Goal: Task Accomplishment & Management: Use online tool/utility

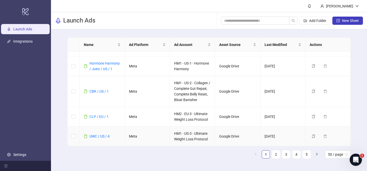
scroll to position [1052, 0]
click at [101, 134] on link "UWC / US / 4" at bounding box center [99, 136] width 20 height 4
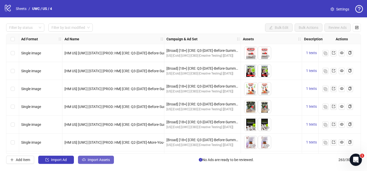
click at [111, 159] on button "Import Assets" at bounding box center [96, 159] width 36 height 8
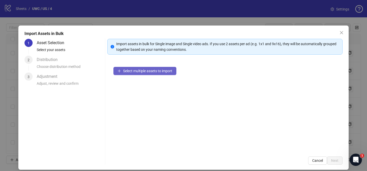
click at [169, 73] on button "Select multiple assets to import" at bounding box center [144, 71] width 63 height 8
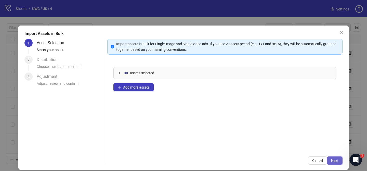
click at [336, 161] on span "Next" at bounding box center [334, 160] width 7 height 4
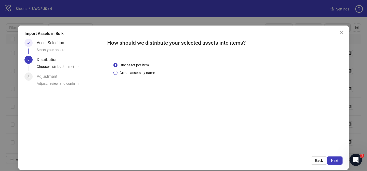
click at [138, 74] on span "Group assets by name" at bounding box center [136, 73] width 39 height 6
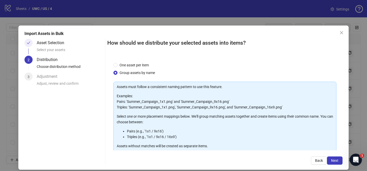
scroll to position [55, 0]
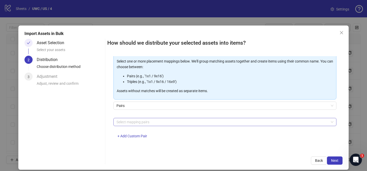
click at [143, 123] on div at bounding box center [222, 121] width 216 height 7
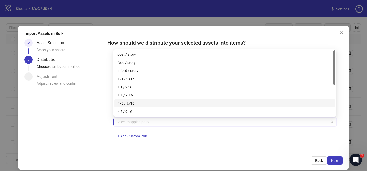
click at [140, 102] on div "4x5 / 9x16" at bounding box center [224, 103] width 215 height 6
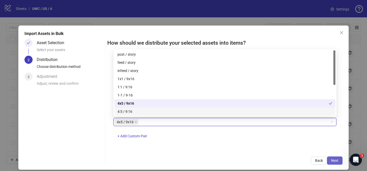
click at [340, 162] on button "Next" at bounding box center [335, 160] width 16 height 8
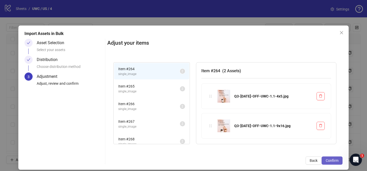
click at [339, 161] on button "Confirm" at bounding box center [332, 160] width 21 height 8
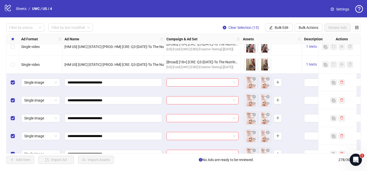
scroll to position [4649, 0]
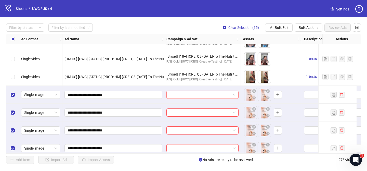
click at [203, 93] on input "search" at bounding box center [199, 95] width 61 height 8
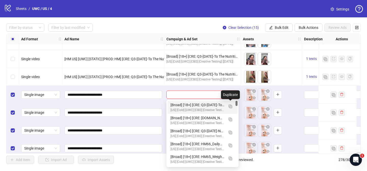
drag, startPoint x: 230, startPoint y: 105, endPoint x: 174, endPoint y: 112, distance: 56.7
click at [230, 105] on img "button" at bounding box center [231, 106] width 4 height 4
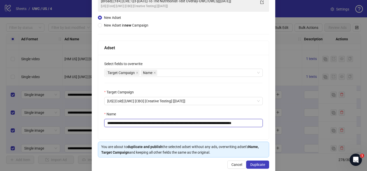
scroll to position [45, 0]
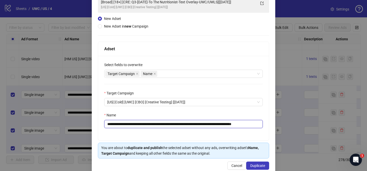
drag, startPoint x: 138, startPoint y: 123, endPoint x: 232, endPoint y: 120, distance: 94.1
click at [234, 120] on input "**********" at bounding box center [183, 124] width 158 height 8
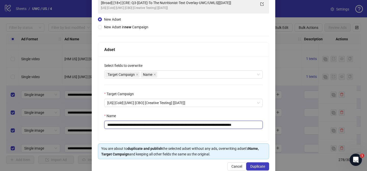
paste input "*******"
drag, startPoint x: 250, startPoint y: 125, endPoint x: 265, endPoint y: 125, distance: 15.0
click at [264, 124] on div "**********" at bounding box center [183, 99] width 171 height 84
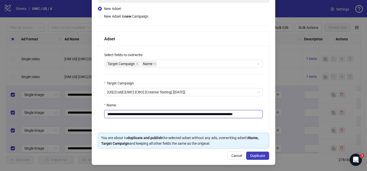
click at [242, 113] on input "**********" at bounding box center [183, 114] width 158 height 8
type input "**********"
click at [267, 156] on button "Duplicate" at bounding box center [257, 155] width 23 height 8
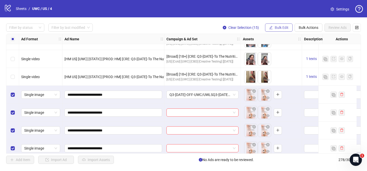
click at [285, 29] on span "Bulk Edit" at bounding box center [282, 27] width 14 height 4
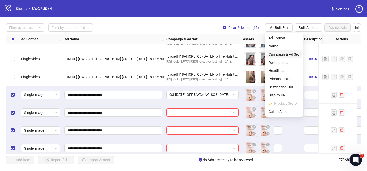
click at [281, 53] on span "Campaign & Ad Set" at bounding box center [284, 54] width 30 height 6
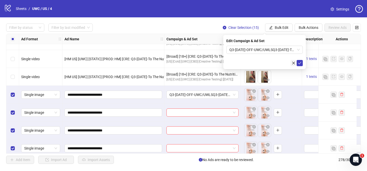
drag, startPoint x: 299, startPoint y: 61, endPoint x: 291, endPoint y: 61, distance: 7.9
click at [299, 61] on icon "check" at bounding box center [300, 63] width 4 height 4
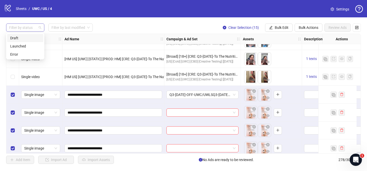
click at [30, 27] on div at bounding box center [22, 27] width 31 height 7
click at [281, 27] on span "Bulk Edit" at bounding box center [282, 27] width 14 height 4
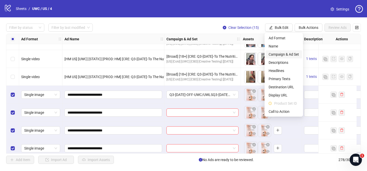
click at [281, 54] on span "Campaign & Ad Set" at bounding box center [284, 54] width 30 height 6
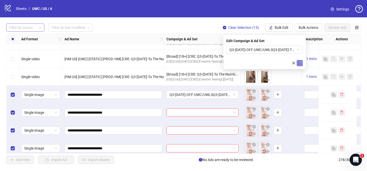
click at [31, 29] on div at bounding box center [22, 27] width 31 height 7
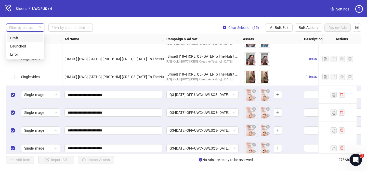
click at [27, 38] on div "Draft" at bounding box center [25, 38] width 30 height 6
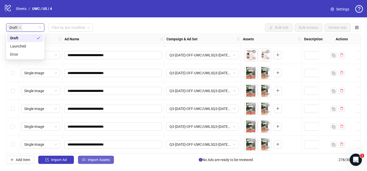
click at [108, 159] on span "Import Assets" at bounding box center [99, 159] width 22 height 4
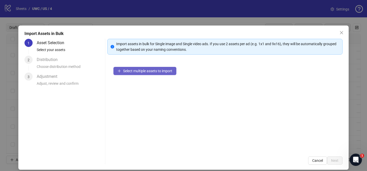
click at [160, 70] on span "Select multiple assets to import" at bounding box center [147, 71] width 49 height 4
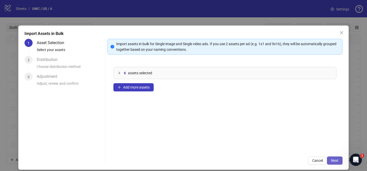
click at [333, 157] on button "Next" at bounding box center [335, 160] width 16 height 8
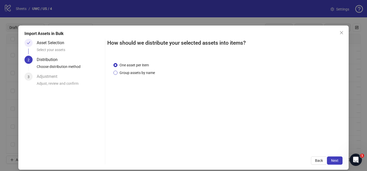
drag, startPoint x: 145, startPoint y: 74, endPoint x: 150, endPoint y: 79, distance: 6.3
click at [147, 74] on span "Group assets by name" at bounding box center [136, 73] width 39 height 6
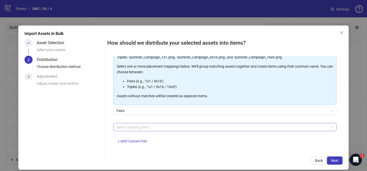
scroll to position [55, 0]
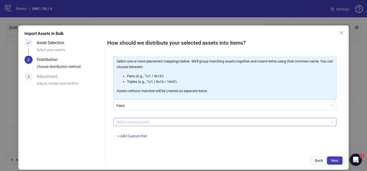
drag, startPoint x: 148, startPoint y: 121, endPoint x: 147, endPoint y: 117, distance: 3.7
click at [148, 121] on div at bounding box center [222, 121] width 216 height 7
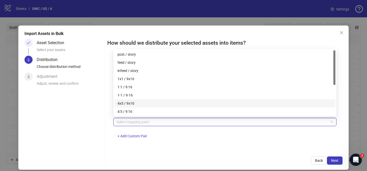
drag, startPoint x: 142, startPoint y: 102, endPoint x: 205, endPoint y: 119, distance: 65.6
click at [143, 102] on div "4x5 / 9x16" at bounding box center [224, 103] width 215 height 6
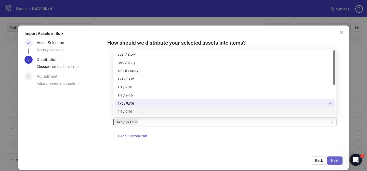
click at [337, 157] on button "Next" at bounding box center [335, 160] width 16 height 8
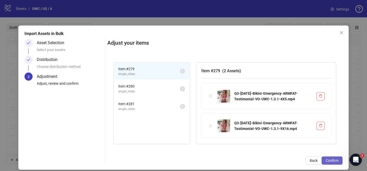
drag, startPoint x: 337, startPoint y: 157, endPoint x: 337, endPoint y: 160, distance: 3.6
click at [337, 160] on span "Confirm" at bounding box center [332, 160] width 13 height 4
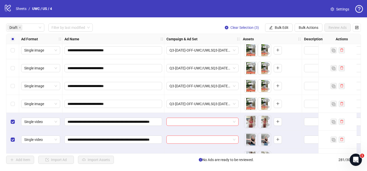
scroll to position [214, 0]
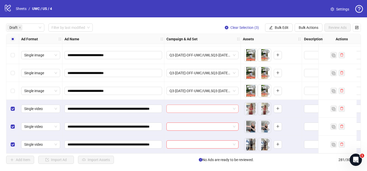
drag, startPoint x: 202, startPoint y: 106, endPoint x: 208, endPoint y: 103, distance: 7.5
click at [202, 106] on input "search" at bounding box center [199, 109] width 61 height 8
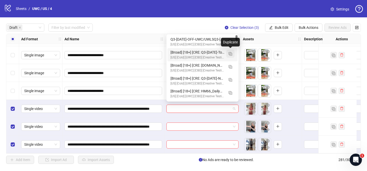
click at [231, 52] on img "button" at bounding box center [231, 54] width 4 height 4
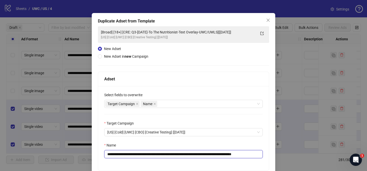
scroll to position [14, 0]
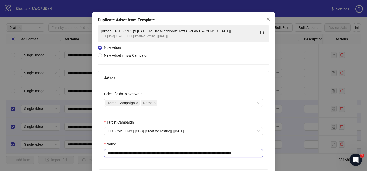
drag, startPoint x: 138, startPoint y: 154, endPoint x: 234, endPoint y: 152, distance: 95.8
click at [234, 152] on input "**********" at bounding box center [183, 153] width 158 height 8
paste input "**********"
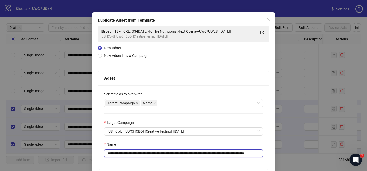
click at [232, 153] on input "**********" at bounding box center [183, 153] width 158 height 8
drag, startPoint x: 254, startPoint y: 153, endPoint x: 263, endPoint y: 153, distance: 9.4
click at [263, 153] on div "**********" at bounding box center [183, 127] width 171 height 84
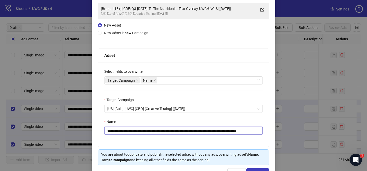
scroll to position [42, 0]
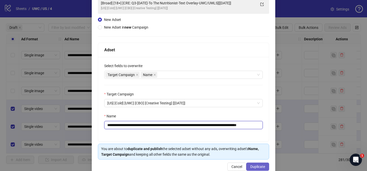
type input "**********"
click at [263, 165] on span "Duplicate" at bounding box center [257, 166] width 15 height 4
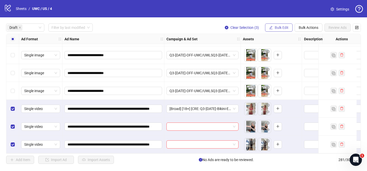
click at [280, 28] on span "Bulk Edit" at bounding box center [282, 27] width 14 height 4
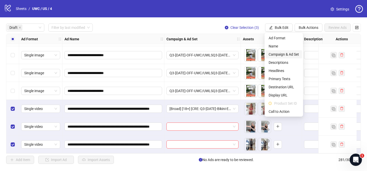
click at [278, 53] on span "Campaign & Ad Set" at bounding box center [284, 54] width 30 height 6
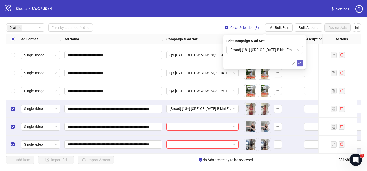
click at [299, 63] on icon "check" at bounding box center [300, 63] width 4 height 4
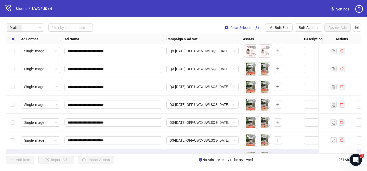
scroll to position [160, 0]
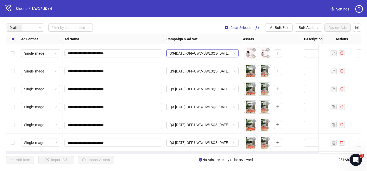
click at [215, 53] on span "Q3-[DATE]-OFF-UWC/UWLSQ3-[DATE]-To The Nutritionist-Text Overlay-UWC/UWLS][[DAT…" at bounding box center [202, 53] width 66 height 8
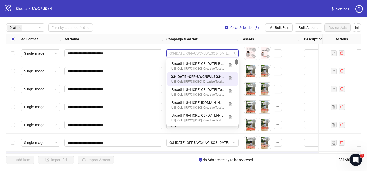
click at [215, 53] on span "Q3-[DATE]-OFF-UWC/UWLSQ3-[DATE]-To The Nutritionist-Text Overlay-UWC/UWLS][[DAT…" at bounding box center [202, 53] width 66 height 8
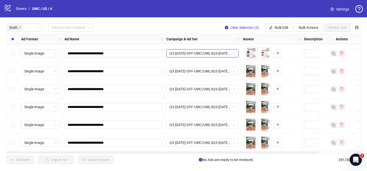
scroll to position [214, 0]
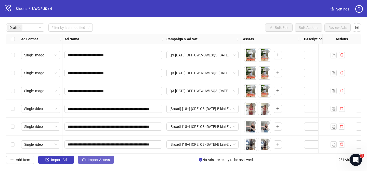
click at [95, 163] on button "Import Assets" at bounding box center [96, 159] width 36 height 8
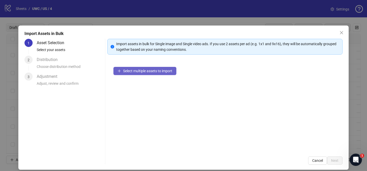
click at [151, 69] on span "Select multiple assets to import" at bounding box center [147, 71] width 49 height 4
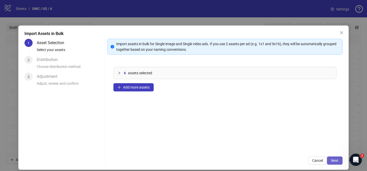
click at [342, 157] on button "Next" at bounding box center [335, 160] width 16 height 8
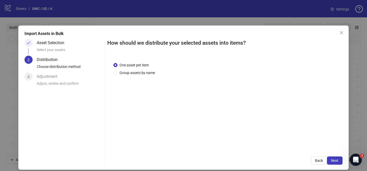
click at [130, 65] on span "One asset per item" at bounding box center [133, 65] width 33 height 6
click at [131, 72] on span "Group assets by name" at bounding box center [136, 73] width 39 height 6
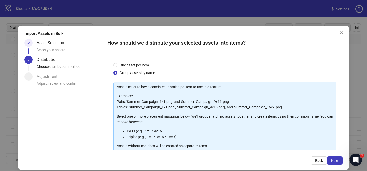
scroll to position [55, 0]
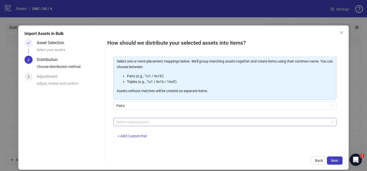
click at [141, 119] on div at bounding box center [222, 121] width 216 height 7
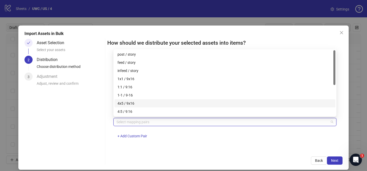
drag, startPoint x: 138, startPoint y: 101, endPoint x: 154, endPoint y: 107, distance: 17.3
click at [139, 101] on div "4x5 / 9x16" at bounding box center [224, 103] width 215 height 6
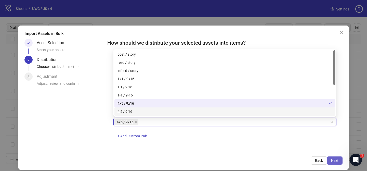
click at [333, 157] on button "Next" at bounding box center [335, 160] width 16 height 8
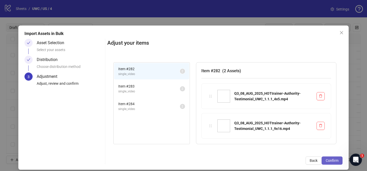
click at [332, 158] on span "Confirm" at bounding box center [332, 160] width 13 height 4
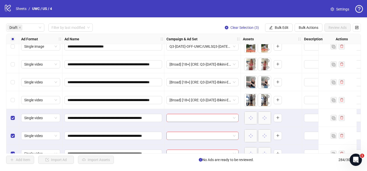
scroll to position [268, 0]
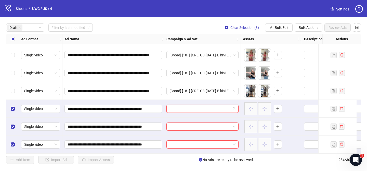
click at [190, 105] on input "search" at bounding box center [199, 109] width 61 height 8
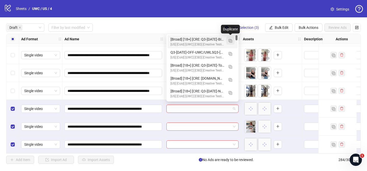
click at [230, 42] on img "button" at bounding box center [231, 41] width 4 height 4
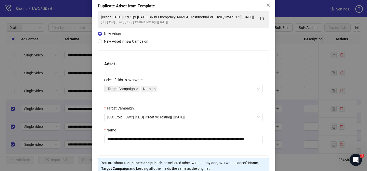
scroll to position [34, 0]
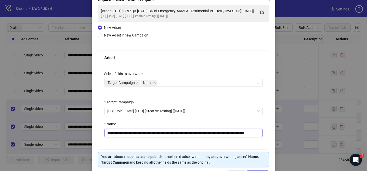
drag, startPoint x: 138, startPoint y: 132, endPoint x: 256, endPoint y: 130, distance: 118.8
click at [256, 130] on input "**********" at bounding box center [183, 133] width 158 height 8
paste input "text"
drag, startPoint x: 250, startPoint y: 133, endPoint x: 267, endPoint y: 132, distance: 17.3
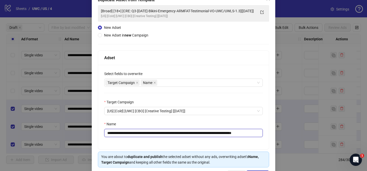
click at [268, 134] on div "**********" at bounding box center [183, 107] width 171 height 84
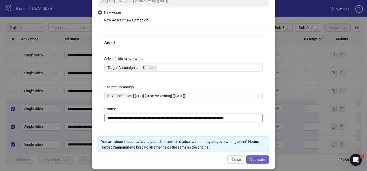
scroll to position [53, 0]
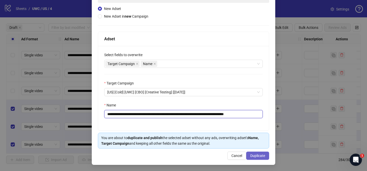
type input "**********"
drag, startPoint x: 261, startPoint y: 157, endPoint x: 275, endPoint y: 32, distance: 126.1
click at [261, 157] on span "Duplicate" at bounding box center [257, 155] width 15 height 4
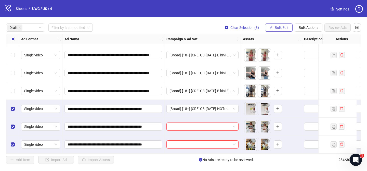
click at [278, 25] on button "Bulk Edit" at bounding box center [279, 27] width 28 height 8
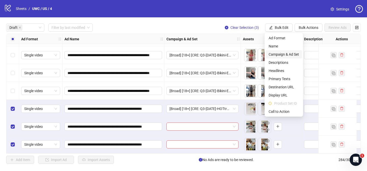
click at [281, 54] on span "Campaign & Ad Set" at bounding box center [284, 54] width 30 height 6
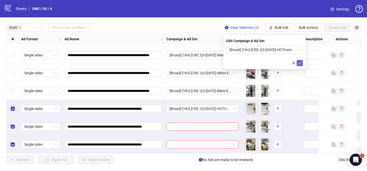
click at [300, 63] on icon "check" at bounding box center [300, 63] width 4 height 4
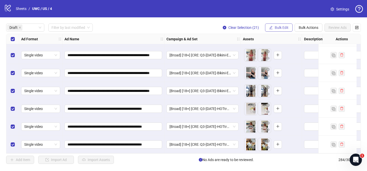
click at [277, 26] on span "Bulk Edit" at bounding box center [282, 27] width 14 height 4
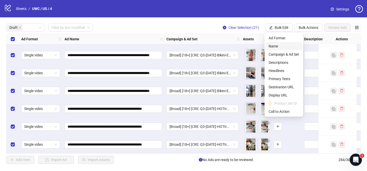
click at [277, 48] on span "Name" at bounding box center [284, 46] width 30 height 6
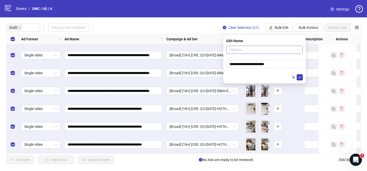
click at [254, 52] on span "Replace" at bounding box center [264, 50] width 70 height 8
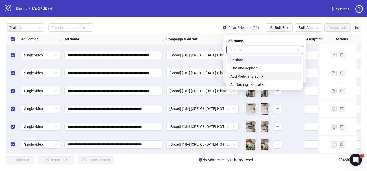
click at [247, 74] on div "Add Prefix and Suffix" at bounding box center [264, 76] width 68 height 6
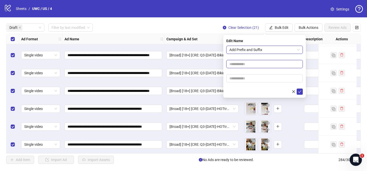
click at [245, 63] on input "text" at bounding box center [264, 64] width 76 height 8
paste input "**********"
type input "**********"
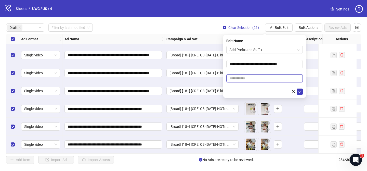
click at [268, 81] on input "text" at bounding box center [264, 78] width 76 height 8
paste input "**********"
type input "**********"
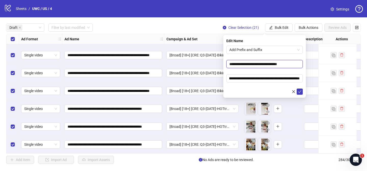
click at [258, 66] on input "**********" at bounding box center [264, 64] width 76 height 8
type input "**********"
click at [300, 92] on icon "check" at bounding box center [300, 92] width 4 height 4
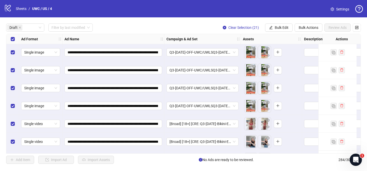
scroll to position [268, 0]
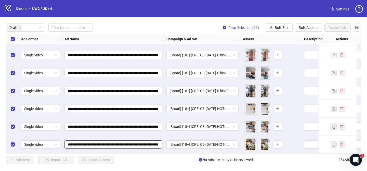
click at [99, 142] on input "**********" at bounding box center [113, 144] width 90 height 6
type input "**********"
click at [94, 142] on input "**********" at bounding box center [113, 144] width 90 height 6
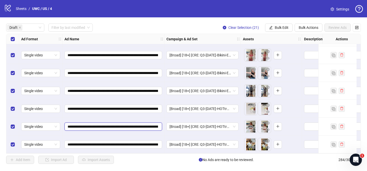
click at [94, 124] on input "**********" at bounding box center [113, 127] width 90 height 6
drag, startPoint x: 94, startPoint y: 123, endPoint x: 95, endPoint y: 117, distance: 6.2
click at [94, 124] on input "**********" at bounding box center [113, 127] width 90 height 6
paste input "text"
type input "**********"
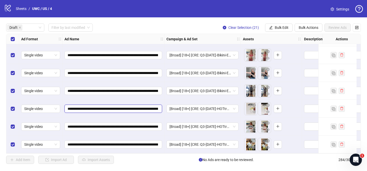
click at [95, 107] on input "**********" at bounding box center [113, 109] width 90 height 6
paste input "text"
type input "**********"
click at [98, 87] on span "**********" at bounding box center [113, 91] width 98 height 8
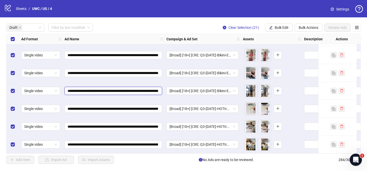
scroll to position [0, 235]
drag, startPoint x: 101, startPoint y: 95, endPoint x: 94, endPoint y: 92, distance: 7.5
click at [101, 95] on div "**********" at bounding box center [113, 91] width 102 height 18
click at [95, 88] on input "**********" at bounding box center [113, 91] width 90 height 6
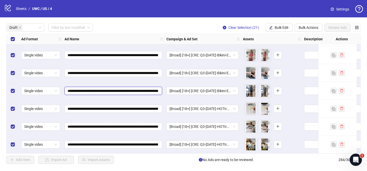
click at [95, 88] on input "**********" at bounding box center [113, 91] width 90 height 6
paste input "text"
type input "**********"
click at [97, 73] on input "**********" at bounding box center [113, 73] width 90 height 6
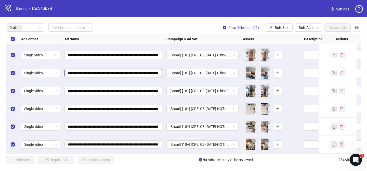
paste input "text"
type input "**********"
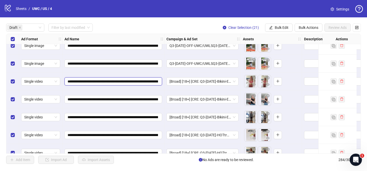
click at [96, 80] on input "**********" at bounding box center [113, 81] width 90 height 6
paste input "text"
type input "**********"
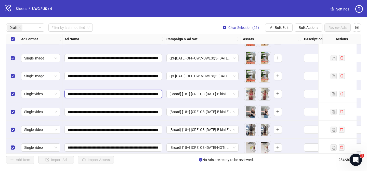
scroll to position [223, 0]
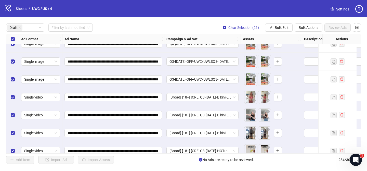
click at [169, 20] on div "**********" at bounding box center [183, 93] width 367 height 152
click at [270, 28] on icon "edit" at bounding box center [271, 28] width 4 height 4
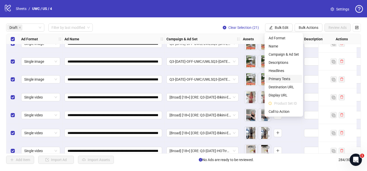
click at [284, 77] on span "Primary Texts" at bounding box center [284, 79] width 30 height 6
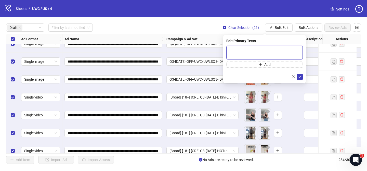
click at [274, 53] on textarea at bounding box center [264, 53] width 76 height 14
paste textarea "**********"
type textarea "**********"
click at [300, 77] on icon "check" at bounding box center [300, 77] width 4 height 4
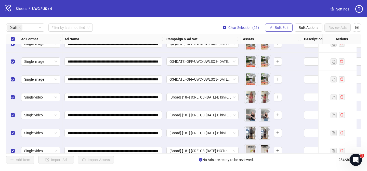
click at [282, 25] on button "Bulk Edit" at bounding box center [279, 27] width 28 height 8
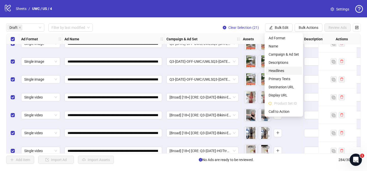
click at [281, 71] on span "Headlines" at bounding box center [284, 71] width 30 height 6
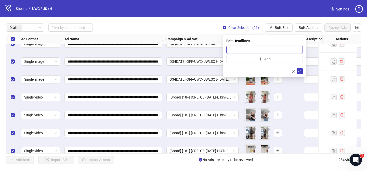
click at [290, 51] on input "text" at bounding box center [264, 50] width 76 height 8
paste input "**********"
type input "**********"
click at [302, 71] on button "submit" at bounding box center [300, 71] width 6 height 6
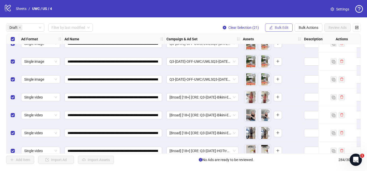
click at [279, 26] on span "Bulk Edit" at bounding box center [282, 27] width 14 height 4
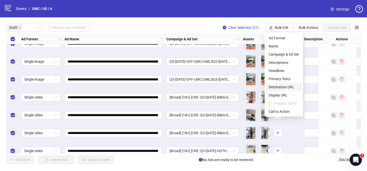
click at [283, 85] on span "Destination URL" at bounding box center [284, 87] width 30 height 6
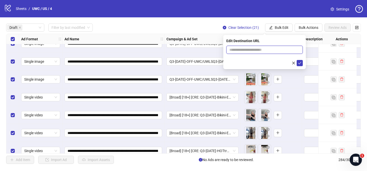
click at [285, 50] on input "text" at bounding box center [262, 50] width 66 height 6
paste input "**********"
type input "**********"
drag, startPoint x: 299, startPoint y: 63, endPoint x: 299, endPoint y: 60, distance: 2.8
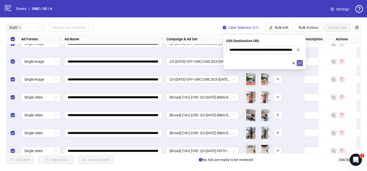
click at [299, 63] on icon "check" at bounding box center [300, 63] width 4 height 4
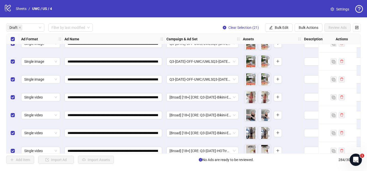
drag, startPoint x: 284, startPoint y: 27, endPoint x: 297, endPoint y: 53, distance: 29.5
click at [284, 27] on span "Bulk Edit" at bounding box center [282, 27] width 14 height 4
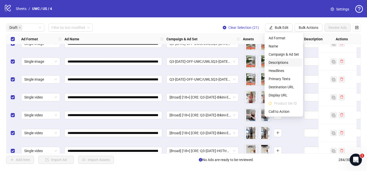
click at [284, 63] on span "Descriptions" at bounding box center [284, 63] width 30 height 6
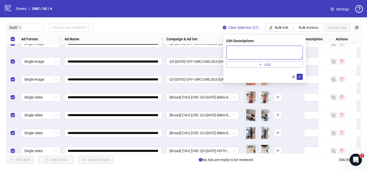
drag, startPoint x: 287, startPoint y: 51, endPoint x: 296, endPoint y: 63, distance: 14.9
click at [287, 51] on textarea at bounding box center [264, 53] width 76 height 14
drag, startPoint x: 302, startPoint y: 77, endPoint x: 285, endPoint y: 49, distance: 32.3
click at [302, 77] on button "submit" at bounding box center [300, 77] width 6 height 6
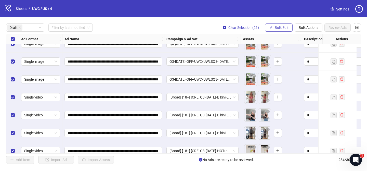
click at [284, 30] on button "Bulk Edit" at bounding box center [279, 27] width 28 height 8
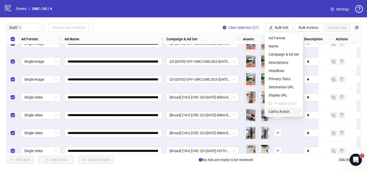
click at [286, 112] on span "Call to Action" at bounding box center [284, 112] width 30 height 6
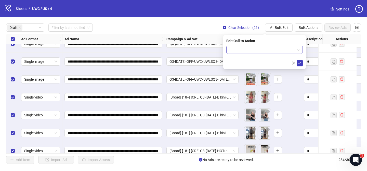
click at [267, 52] on input "search" at bounding box center [262, 50] width 66 height 8
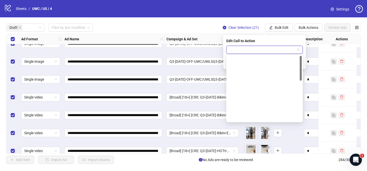
scroll to position [106, 0]
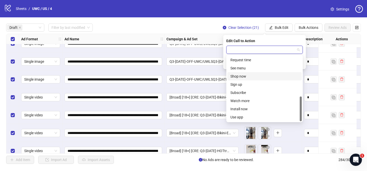
click at [246, 78] on div "Shop now" at bounding box center [264, 76] width 68 height 6
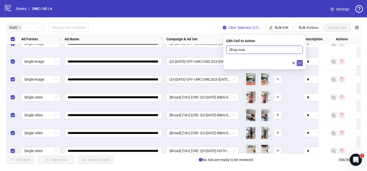
click at [299, 64] on icon "check" at bounding box center [300, 63] width 4 height 4
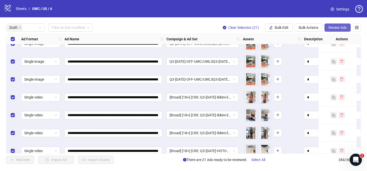
click at [344, 27] on span "Review Ads" at bounding box center [337, 27] width 18 height 4
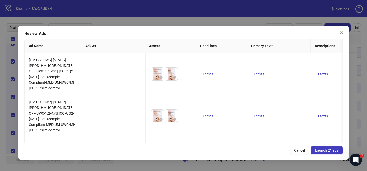
click at [322, 153] on button "Launch 21 ads" at bounding box center [327, 150] width 32 height 8
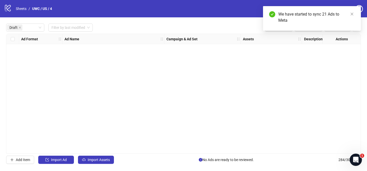
scroll to position [0, 0]
click at [20, 9] on link "Sheets" at bounding box center [21, 9] width 13 height 6
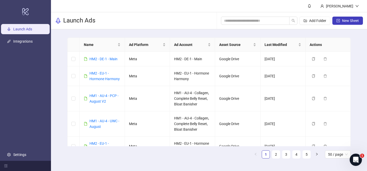
scroll to position [496, 0]
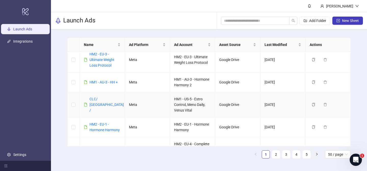
click at [106, 105] on td "CLC/ [GEOGRAPHIC_DATA] /" at bounding box center [102, 104] width 45 height 25
click at [102, 105] on link "CLC/ [GEOGRAPHIC_DATA] /" at bounding box center [106, 104] width 34 height 15
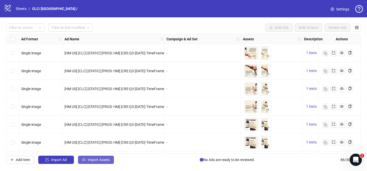
click at [97, 156] on button "Import Assets" at bounding box center [96, 159] width 36 height 8
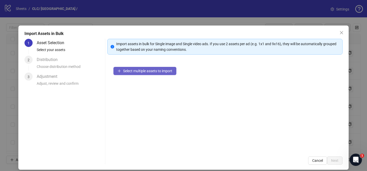
click at [167, 73] on button "Select multiple assets to import" at bounding box center [144, 71] width 63 height 8
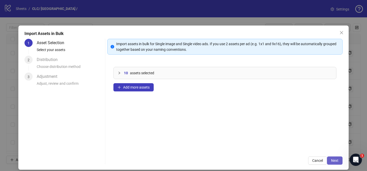
click at [334, 161] on span "Next" at bounding box center [334, 160] width 7 height 4
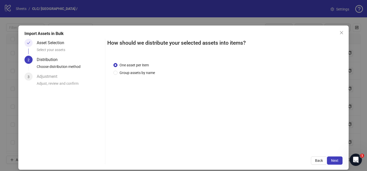
drag, startPoint x: 136, startPoint y: 74, endPoint x: 138, endPoint y: 78, distance: 4.5
click at [137, 73] on span "Group assets by name" at bounding box center [136, 73] width 39 height 6
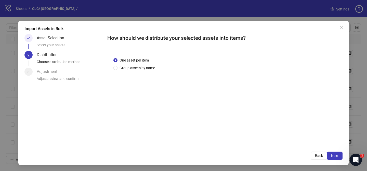
drag, startPoint x: 132, startPoint y: 67, endPoint x: 140, endPoint y: 75, distance: 11.0
click at [133, 66] on span "Group assets by name" at bounding box center [136, 68] width 39 height 6
drag, startPoint x: 138, startPoint y: 66, endPoint x: 140, endPoint y: 75, distance: 9.0
click at [139, 66] on span "Group assets by name" at bounding box center [136, 68] width 39 height 6
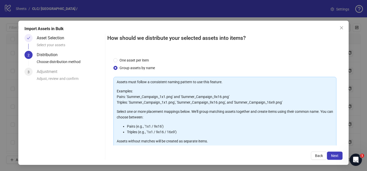
scroll to position [55, 0]
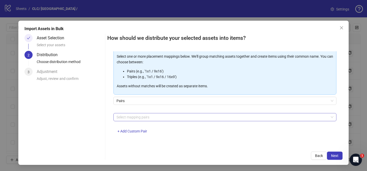
click at [148, 118] on div at bounding box center [222, 116] width 216 height 7
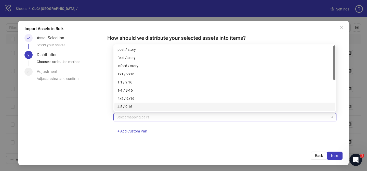
click at [140, 99] on div "4x5 / 9x16" at bounding box center [224, 99] width 215 height 6
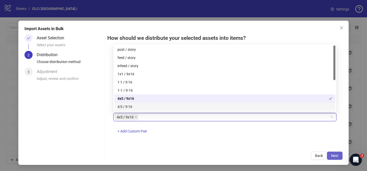
click at [334, 155] on span "Next" at bounding box center [334, 155] width 7 height 4
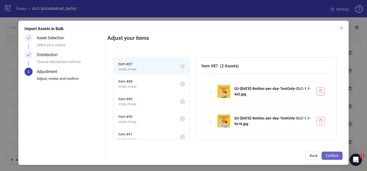
click at [335, 156] on span "Confirm" at bounding box center [332, 155] width 13 height 4
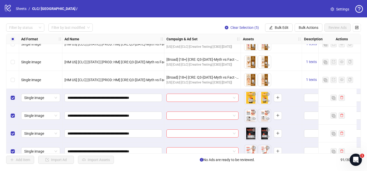
scroll to position [1516, 0]
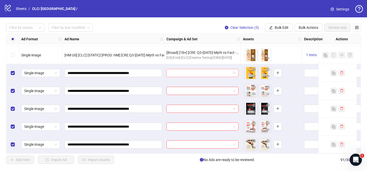
click at [190, 71] on input "search" at bounding box center [199, 73] width 61 height 8
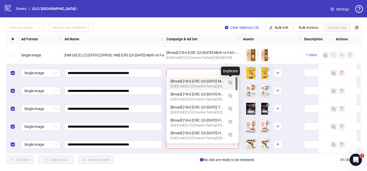
drag, startPoint x: 231, startPoint y: 82, endPoint x: 167, endPoint y: 101, distance: 66.3
click at [231, 82] on img "button" at bounding box center [231, 83] width 4 height 4
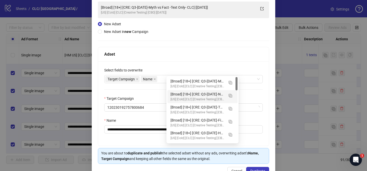
scroll to position [51, 0]
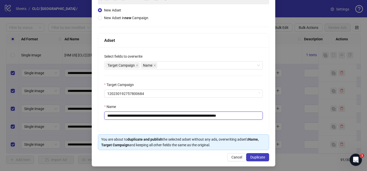
drag, startPoint x: 138, startPoint y: 116, endPoint x: 210, endPoint y: 117, distance: 71.6
click at [210, 117] on input "**********" at bounding box center [183, 115] width 158 height 8
paste input "**"
click at [217, 115] on input "**********" at bounding box center [183, 115] width 158 height 8
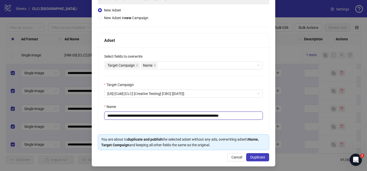
drag, startPoint x: 238, startPoint y: 117, endPoint x: 257, endPoint y: 114, distance: 19.5
click at [256, 115] on input "**********" at bounding box center [183, 115] width 158 height 8
type input "**********"
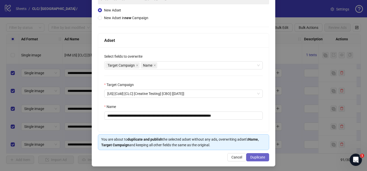
click at [262, 157] on span "Duplicate" at bounding box center [257, 157] width 15 height 4
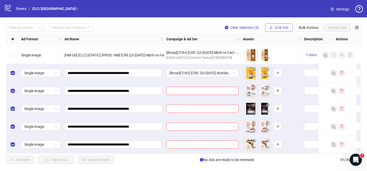
click at [275, 30] on button "Bulk Edit" at bounding box center [279, 27] width 28 height 8
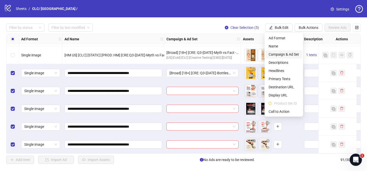
click at [280, 53] on span "Campaign & Ad Set" at bounding box center [284, 54] width 30 height 6
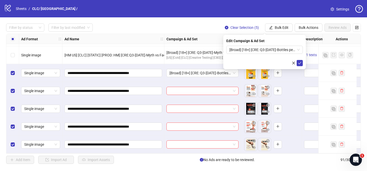
drag, startPoint x: 299, startPoint y: 63, endPoint x: 196, endPoint y: 62, distance: 103.2
click at [299, 63] on icon "check" at bounding box center [300, 63] width 4 height 4
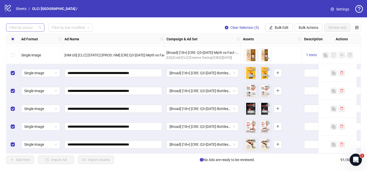
click at [32, 29] on div at bounding box center [22, 27] width 31 height 7
click at [32, 38] on div "Draft" at bounding box center [25, 38] width 30 height 6
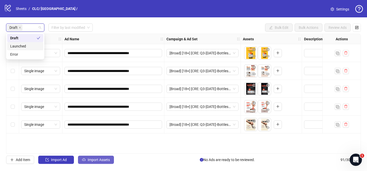
click at [105, 162] on button "Import Assets" at bounding box center [96, 159] width 36 height 8
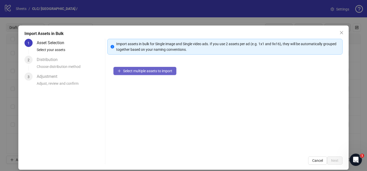
click at [156, 71] on span "Select multiple assets to import" at bounding box center [147, 71] width 49 height 4
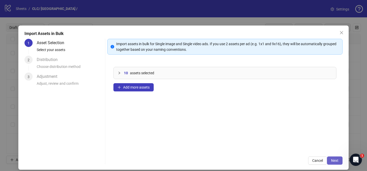
click at [335, 164] on button "Next" at bounding box center [335, 160] width 16 height 8
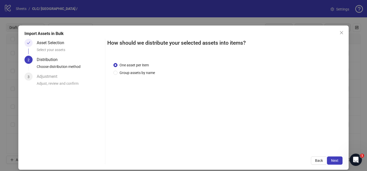
drag, startPoint x: 136, startPoint y: 72, endPoint x: 142, endPoint y: 87, distance: 15.6
click at [137, 72] on span "Group assets by name" at bounding box center [136, 73] width 39 height 6
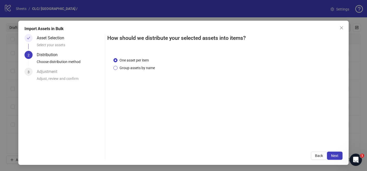
click at [141, 69] on span "Group assets by name" at bounding box center [136, 68] width 39 height 6
click at [148, 66] on span "Group assets by name" at bounding box center [136, 68] width 39 height 6
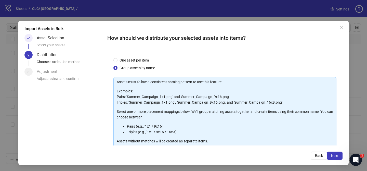
scroll to position [55, 0]
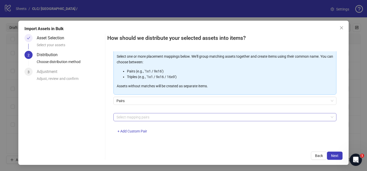
click at [151, 117] on div at bounding box center [222, 116] width 216 height 7
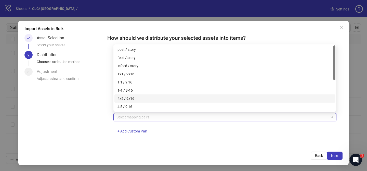
drag, startPoint x: 131, startPoint y: 96, endPoint x: 208, endPoint y: 120, distance: 80.6
click at [131, 96] on div "4x5 / 9x16" at bounding box center [224, 99] width 215 height 6
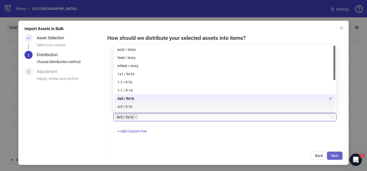
click at [335, 152] on button "Next" at bounding box center [335, 155] width 16 height 8
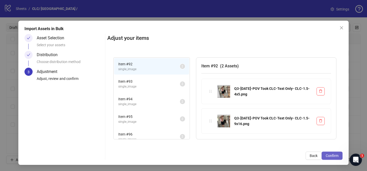
click at [336, 154] on span "Confirm" at bounding box center [332, 155] width 13 height 4
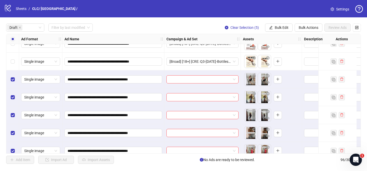
scroll to position [71, 0]
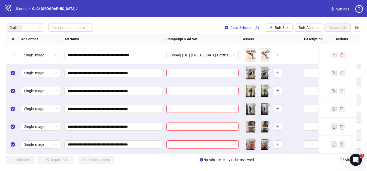
drag, startPoint x: 198, startPoint y: 70, endPoint x: 226, endPoint y: 80, distance: 29.3
click at [198, 70] on input "search" at bounding box center [199, 73] width 61 height 8
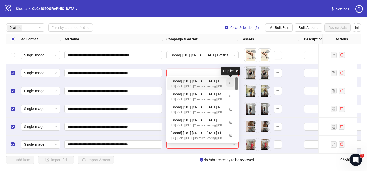
click at [231, 83] on img "button" at bounding box center [231, 83] width 4 height 4
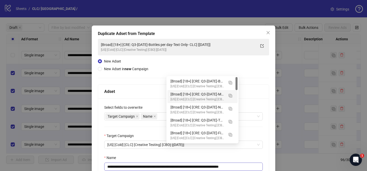
scroll to position [50, 0]
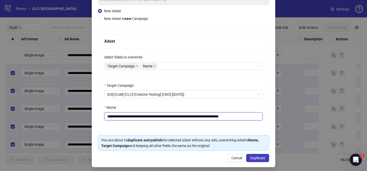
drag, startPoint x: 138, startPoint y: 117, endPoint x: 212, endPoint y: 117, distance: 74.4
click at [212, 117] on input "**********" at bounding box center [183, 116] width 158 height 8
paste input "text"
drag, startPoint x: 244, startPoint y: 117, endPoint x: 253, endPoint y: 116, distance: 8.7
click at [252, 116] on input "**********" at bounding box center [183, 116] width 158 height 8
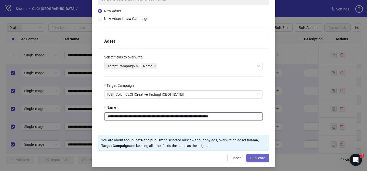
type input "**********"
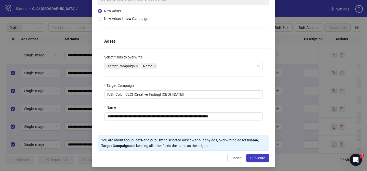
drag, startPoint x: 266, startPoint y: 159, endPoint x: 274, endPoint y: 113, distance: 47.1
click at [266, 159] on button "Duplicate" at bounding box center [257, 158] width 23 height 8
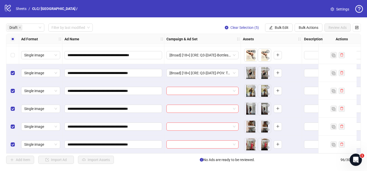
drag, startPoint x: 282, startPoint y: 28, endPoint x: 285, endPoint y: 37, distance: 9.5
click at [283, 28] on span "Bulk Edit" at bounding box center [282, 27] width 14 height 4
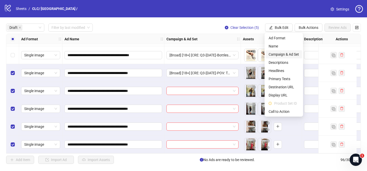
click at [283, 52] on span "Campaign & Ad Set" at bounding box center [284, 54] width 30 height 6
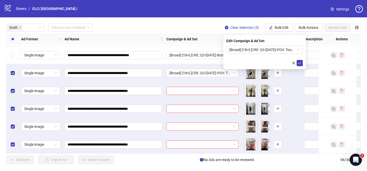
drag, startPoint x: 299, startPoint y: 64, endPoint x: 279, endPoint y: 62, distance: 20.0
click at [299, 64] on icon "check" at bounding box center [300, 63] width 4 height 4
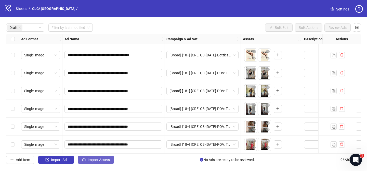
click at [98, 161] on span "Import Assets" at bounding box center [99, 159] width 22 height 4
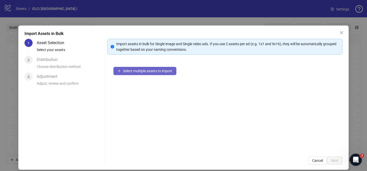
click at [165, 73] on button "Select multiple assets to import" at bounding box center [144, 71] width 63 height 8
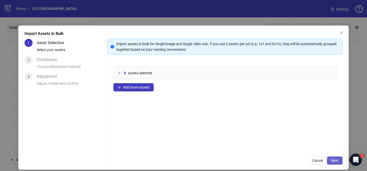
click at [335, 161] on span "Next" at bounding box center [334, 160] width 7 height 4
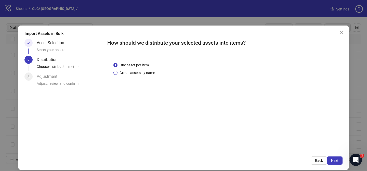
click at [126, 73] on span "Group assets by name" at bounding box center [136, 73] width 39 height 6
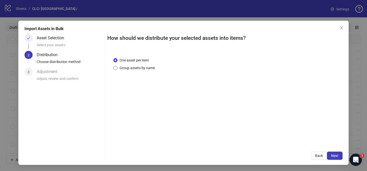
click at [132, 67] on span "Group assets by name" at bounding box center [136, 68] width 39 height 6
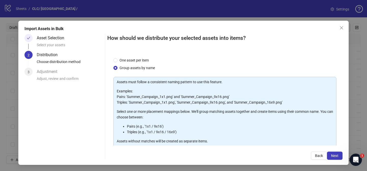
scroll to position [55, 0]
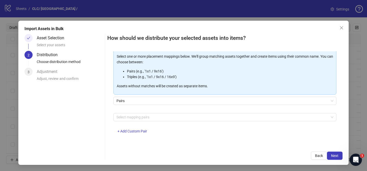
click at [143, 113] on div at bounding box center [222, 116] width 216 height 7
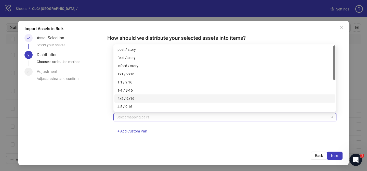
drag, startPoint x: 138, startPoint y: 99, endPoint x: 198, endPoint y: 111, distance: 61.3
click at [138, 99] on div "4x5 / 9x16" at bounding box center [224, 99] width 215 height 6
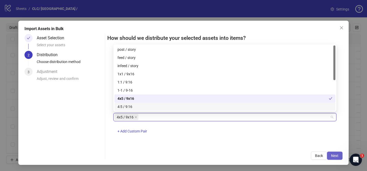
drag, startPoint x: 335, startPoint y: 151, endPoint x: 335, endPoint y: 155, distance: 3.9
click at [335, 151] on div "How should we distribute your selected assets into items? One asset per item Gr…" at bounding box center [224, 97] width 235 height 126
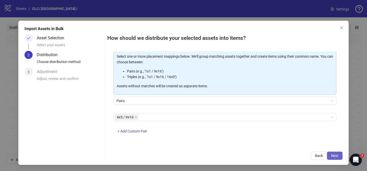
click at [335, 155] on span "Next" at bounding box center [334, 155] width 7 height 4
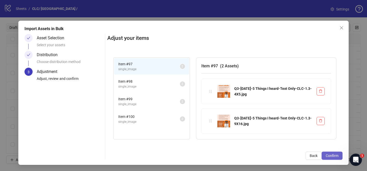
click at [335, 155] on span "Confirm" at bounding box center [332, 155] width 13 height 4
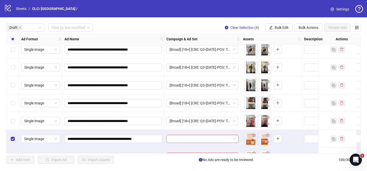
scroll to position [143, 0]
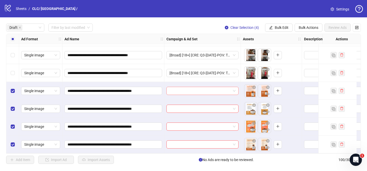
click at [192, 87] on input "search" at bounding box center [199, 91] width 61 height 8
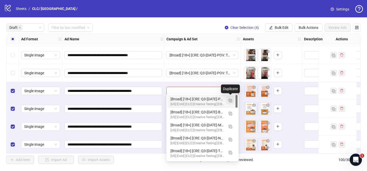
click at [231, 99] on img "button" at bounding box center [231, 101] width 4 height 4
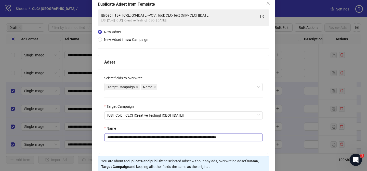
scroll to position [37, 0]
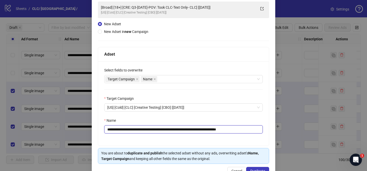
drag, startPoint x: 137, startPoint y: 130, endPoint x: 212, endPoint y: 129, distance: 75.4
click at [212, 129] on input "**********" at bounding box center [183, 129] width 158 height 8
paste input "***"
drag, startPoint x: 246, startPoint y: 129, endPoint x: 253, endPoint y: 129, distance: 6.6
click at [252, 129] on input "**********" at bounding box center [183, 129] width 158 height 8
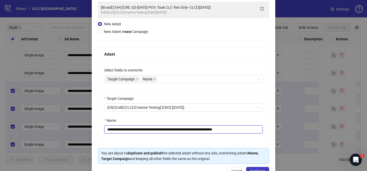
scroll to position [53, 0]
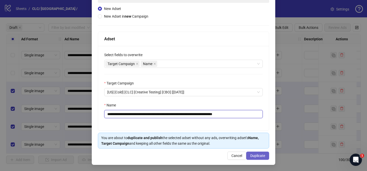
type input "**********"
click at [268, 156] on button "Duplicate" at bounding box center [257, 155] width 23 height 8
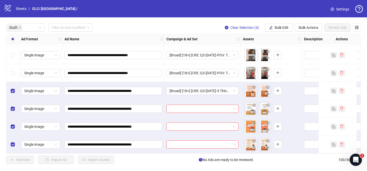
drag, startPoint x: 278, startPoint y: 24, endPoint x: 284, endPoint y: 43, distance: 19.7
click at [278, 24] on button "Bulk Edit" at bounding box center [279, 27] width 28 height 8
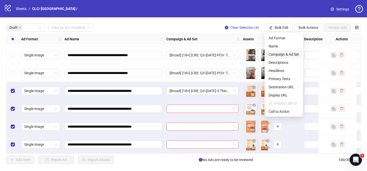
click at [283, 54] on span "Campaign & Ad Set" at bounding box center [284, 54] width 30 height 6
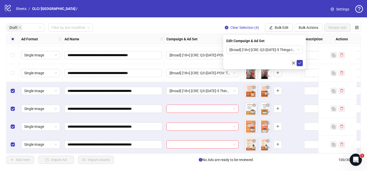
drag, startPoint x: 299, startPoint y: 62, endPoint x: 296, endPoint y: 62, distance: 3.6
click at [299, 62] on icon "check" at bounding box center [300, 63] width 4 height 4
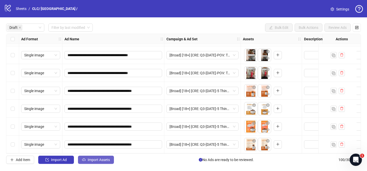
click at [100, 162] on button "Import Assets" at bounding box center [96, 159] width 36 height 8
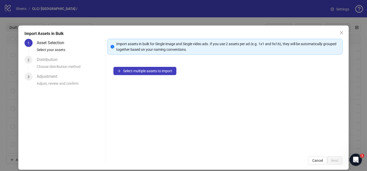
click at [149, 75] on div "Select multiple assets to import" at bounding box center [224, 105] width 235 height 89
click at [148, 73] on span "Select multiple assets to import" at bounding box center [147, 71] width 49 height 4
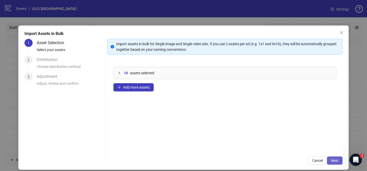
click at [335, 161] on span "Next" at bounding box center [334, 160] width 7 height 4
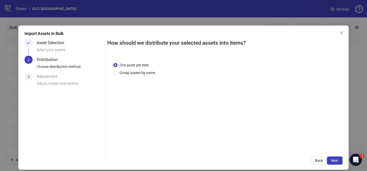
click at [137, 76] on div "One asset per item Group assets by name" at bounding box center [224, 103] width 235 height 94
click at [138, 75] on div "One asset per item Group assets by name" at bounding box center [224, 103] width 235 height 94
drag, startPoint x: 138, startPoint y: 75, endPoint x: 141, endPoint y: 78, distance: 3.8
click at [138, 75] on span "Group assets by name" at bounding box center [136, 73] width 39 height 6
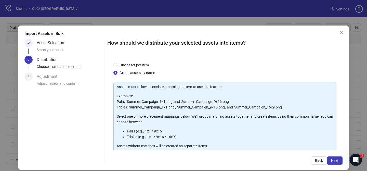
scroll to position [55, 0]
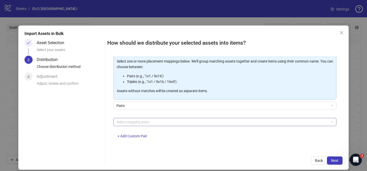
click at [150, 124] on div at bounding box center [222, 121] width 216 height 7
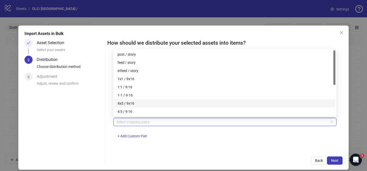
drag, startPoint x: 131, startPoint y: 104, endPoint x: 221, endPoint y: 128, distance: 92.3
click at [131, 104] on div "4x5 / 9x16" at bounding box center [224, 103] width 215 height 6
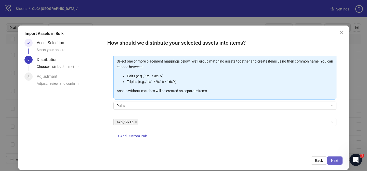
click at [335, 159] on span "Next" at bounding box center [334, 160] width 7 height 4
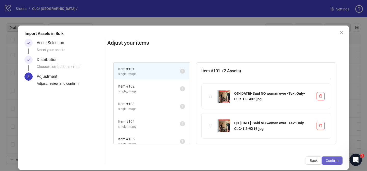
click at [335, 159] on span "Confirm" at bounding box center [332, 160] width 13 height 4
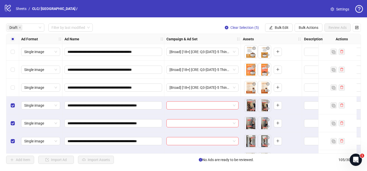
scroll to position [232, 0]
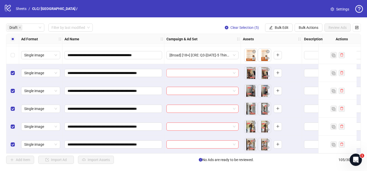
drag, startPoint x: 200, startPoint y: 69, endPoint x: 214, endPoint y: 73, distance: 14.5
click at [200, 69] on input "search" at bounding box center [199, 73] width 61 height 8
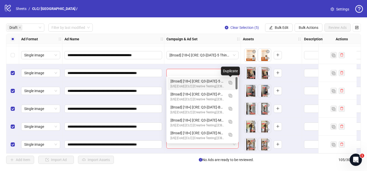
click at [230, 82] on img "button" at bounding box center [231, 83] width 4 height 4
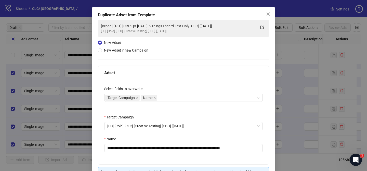
scroll to position [18, 0]
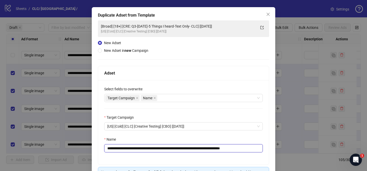
drag, startPoint x: 142, startPoint y: 149, endPoint x: 214, endPoint y: 147, distance: 71.4
click at [214, 147] on input "**********" at bounding box center [183, 148] width 158 height 8
paste input "***"
drag, startPoint x: 248, startPoint y: 149, endPoint x: 265, endPoint y: 143, distance: 17.7
click at [267, 149] on div "**********" at bounding box center [183, 122] width 171 height 84
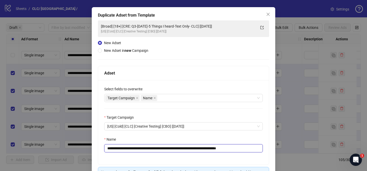
scroll to position [53, 0]
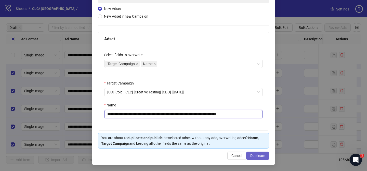
type input "**********"
drag, startPoint x: 261, startPoint y: 157, endPoint x: 271, endPoint y: 3, distance: 154.5
click at [261, 157] on span "Duplicate" at bounding box center [257, 155] width 15 height 4
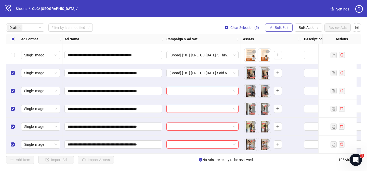
click at [278, 25] on button "Bulk Edit" at bounding box center [279, 27] width 28 height 8
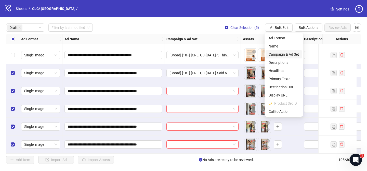
click at [286, 52] on span "Campaign & Ad Set" at bounding box center [284, 54] width 30 height 6
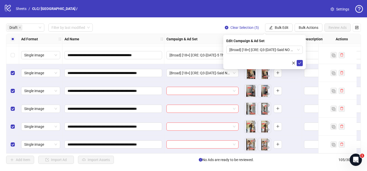
click at [300, 63] on icon "check" at bounding box center [300, 63] width 4 height 4
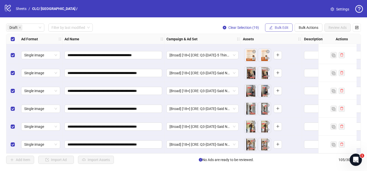
click at [287, 29] on span "Bulk Edit" at bounding box center [282, 27] width 14 height 4
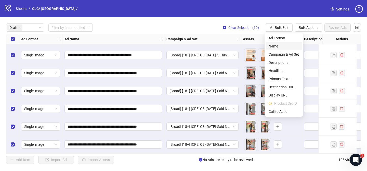
click at [279, 45] on span "Name" at bounding box center [284, 46] width 30 height 6
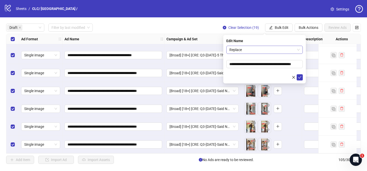
click at [249, 49] on span "Replace" at bounding box center [264, 50] width 70 height 8
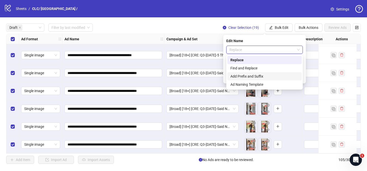
click at [246, 77] on div "Add Prefix and Suffix" at bounding box center [264, 76] width 68 height 6
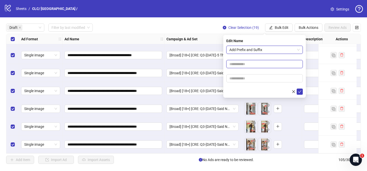
paste input "**********"
click at [238, 64] on input "text" at bounding box center [264, 64] width 76 height 8
click at [258, 64] on input "**********" at bounding box center [264, 64] width 76 height 8
type input "**********"
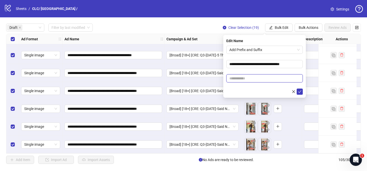
click at [280, 81] on input "text" at bounding box center [264, 78] width 76 height 8
paste input "**********"
type input "**********"
click at [300, 92] on icon "check" at bounding box center [300, 92] width 4 height 4
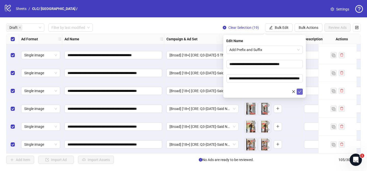
scroll to position [0, 0]
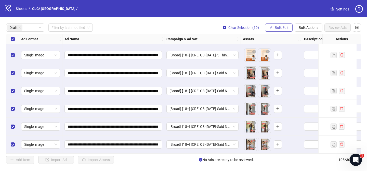
click at [283, 24] on button "Bulk Edit" at bounding box center [279, 27] width 28 height 8
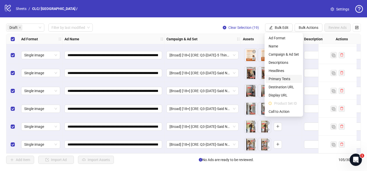
click at [283, 81] on span "Primary Texts" at bounding box center [284, 79] width 30 height 6
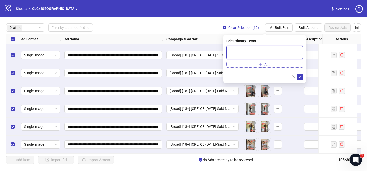
drag, startPoint x: 286, startPoint y: 52, endPoint x: 294, endPoint y: 63, distance: 13.4
click at [286, 52] on textarea at bounding box center [264, 53] width 76 height 14
paste textarea "**********"
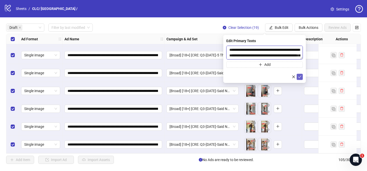
scroll to position [194, 0]
type textarea "**********"
click at [301, 76] on button "submit" at bounding box center [300, 77] width 6 height 6
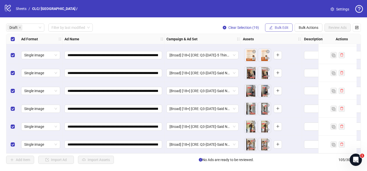
click at [285, 27] on span "Bulk Edit" at bounding box center [282, 27] width 14 height 4
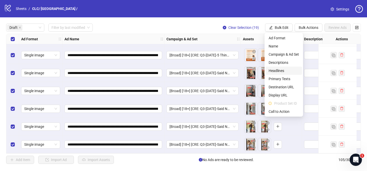
click at [281, 70] on span "Headlines" at bounding box center [284, 71] width 30 height 6
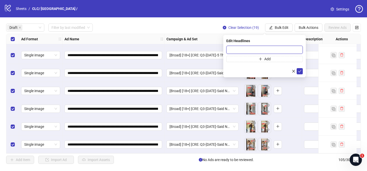
drag, startPoint x: 293, startPoint y: 49, endPoint x: 303, endPoint y: 66, distance: 19.8
click at [293, 49] on input "text" at bounding box center [264, 50] width 76 height 8
paste input "**********"
type input "**********"
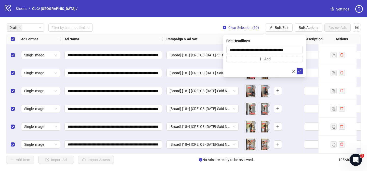
scroll to position [0, 0]
drag, startPoint x: 300, startPoint y: 69, endPoint x: 297, endPoint y: 62, distance: 7.1
click at [300, 69] on button "submit" at bounding box center [300, 71] width 6 height 6
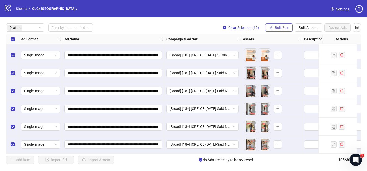
click at [289, 28] on button "Bulk Edit" at bounding box center [279, 27] width 28 height 8
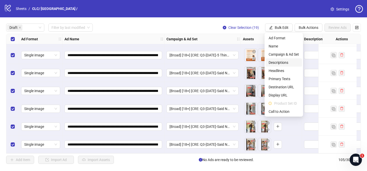
click at [286, 64] on span "Descriptions" at bounding box center [284, 63] width 30 height 6
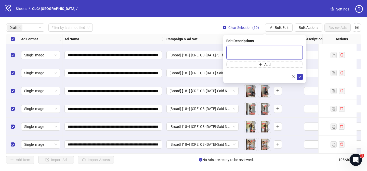
click at [286, 49] on textarea at bounding box center [264, 53] width 76 height 14
drag, startPoint x: 300, startPoint y: 76, endPoint x: 286, endPoint y: 38, distance: 41.2
click at [300, 76] on icon "check" at bounding box center [300, 77] width 4 height 4
click at [284, 27] on span "Bulk Edit" at bounding box center [282, 27] width 14 height 4
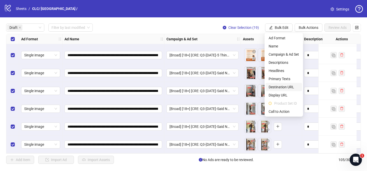
drag, startPoint x: 288, startPoint y: 85, endPoint x: 286, endPoint y: 78, distance: 7.5
click at [288, 85] on span "Destination URL" at bounding box center [284, 87] width 30 height 6
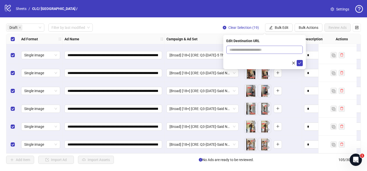
click at [283, 46] on span at bounding box center [264, 50] width 76 height 8
drag, startPoint x: 283, startPoint y: 48, endPoint x: 299, endPoint y: 56, distance: 17.8
click at [283, 48] on input "text" at bounding box center [262, 50] width 66 height 6
paste input "**********"
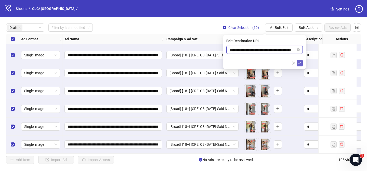
type input "**********"
click at [299, 61] on icon "check" at bounding box center [300, 63] width 4 height 4
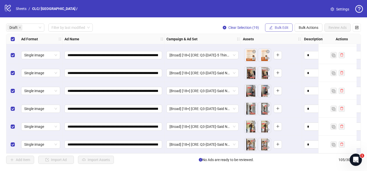
click at [285, 27] on span "Bulk Edit" at bounding box center [282, 27] width 14 height 4
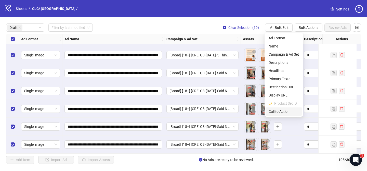
drag, startPoint x: 284, startPoint y: 110, endPoint x: 269, endPoint y: 77, distance: 36.7
click at [284, 110] on span "Call to Action" at bounding box center [284, 112] width 30 height 6
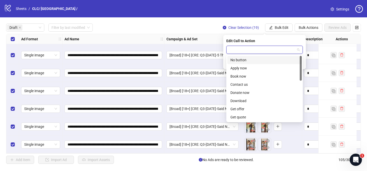
click at [261, 47] on input "search" at bounding box center [262, 50] width 66 height 8
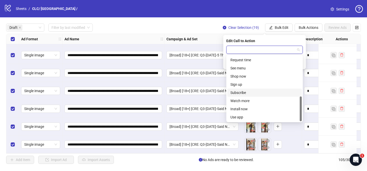
scroll to position [106, 0]
drag, startPoint x: 246, startPoint y: 75, endPoint x: 282, endPoint y: 68, distance: 37.1
click at [246, 75] on div "Shop now" at bounding box center [264, 76] width 68 height 6
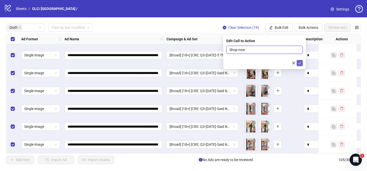
click at [302, 65] on button "submit" at bounding box center [300, 63] width 6 height 6
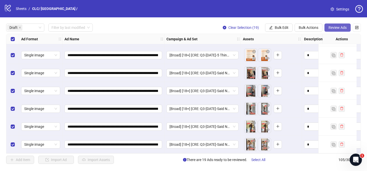
click at [334, 28] on span "Review Ads" at bounding box center [337, 27] width 18 height 4
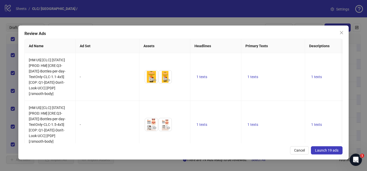
click at [324, 149] on span "Launch 19 ads" at bounding box center [326, 150] width 23 height 4
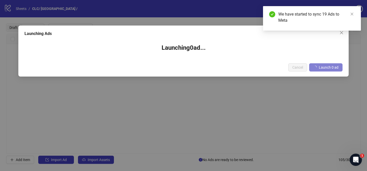
scroll to position [0, 0]
